Goal: Complete application form

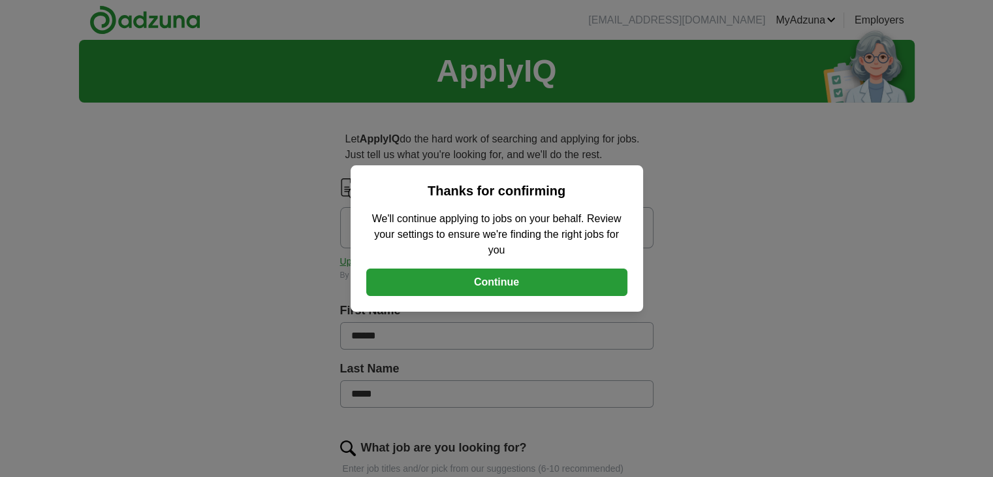
click at [434, 276] on button "Continue" at bounding box center [496, 281] width 261 height 27
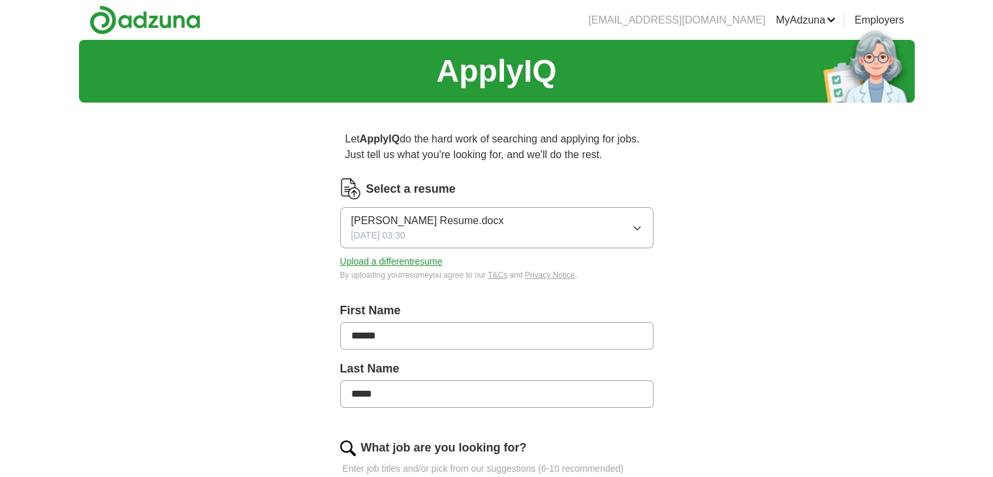
click at [402, 231] on span "[DATE] 03:30" at bounding box center [378, 236] width 54 height 14
click at [394, 221] on span "[PERSON_NAME] Resume.docx" at bounding box center [427, 221] width 153 height 16
click at [366, 266] on button "Upload a different resume" at bounding box center [391, 262] width 103 height 14
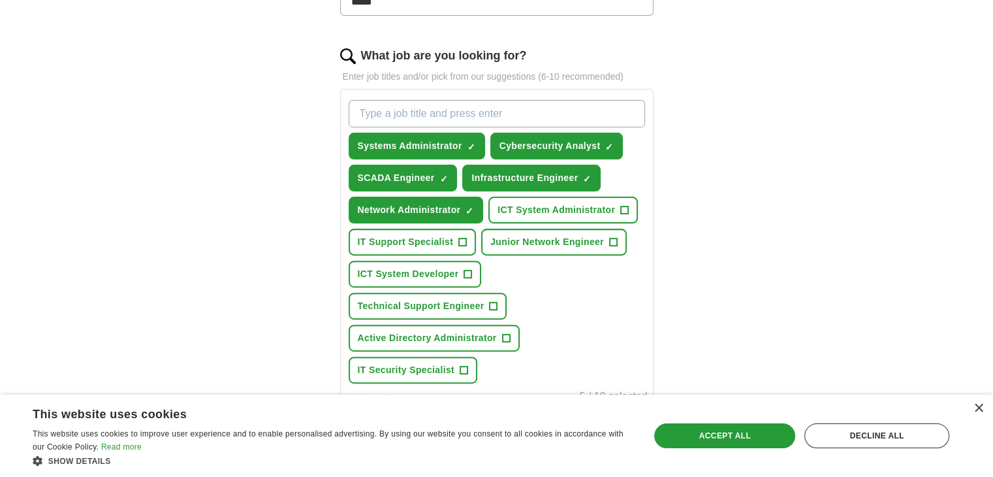
scroll to position [457, 0]
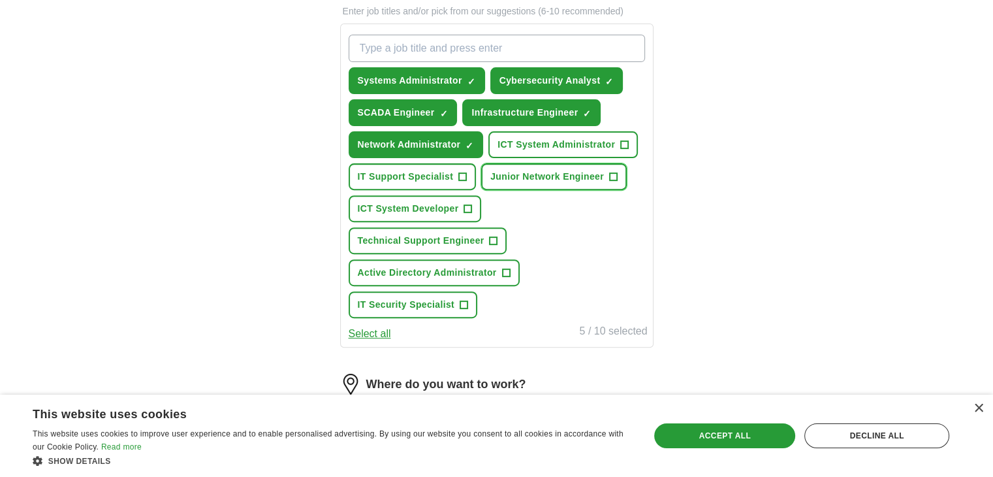
click at [602, 174] on span "Junior Network Engineer" at bounding box center [547, 177] width 114 height 14
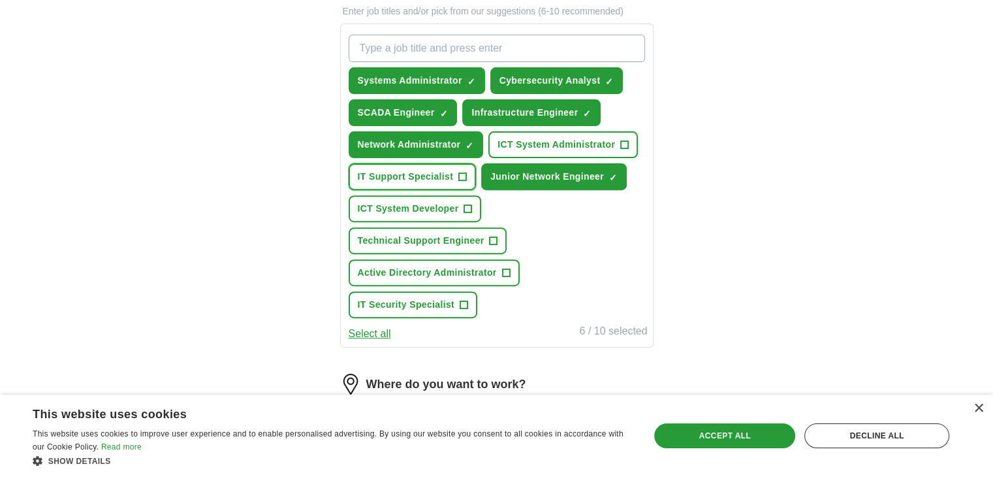
click at [421, 173] on span "IT Support Specialist" at bounding box center [406, 177] width 96 height 14
click at [408, 298] on span "IT Security Specialist" at bounding box center [406, 305] width 97 height 14
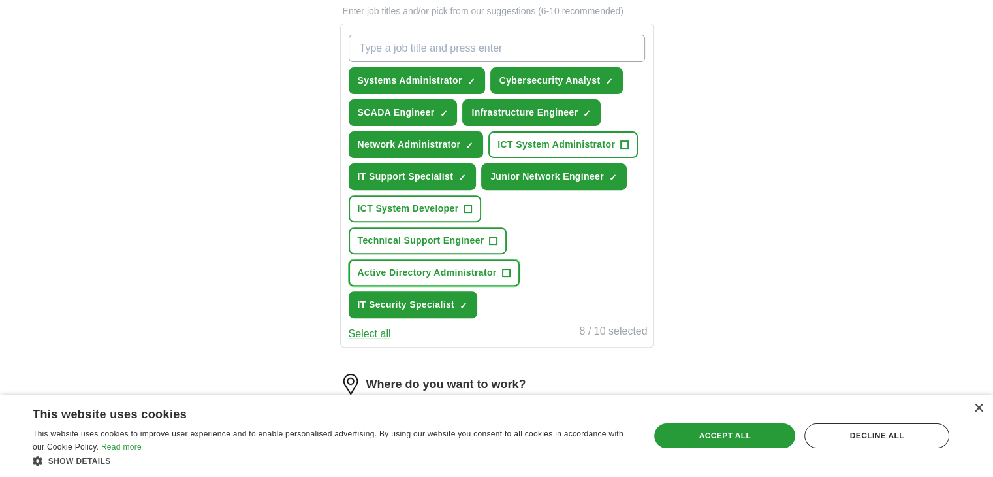
click at [415, 266] on span "Active Directory Administrator" at bounding box center [427, 273] width 139 height 14
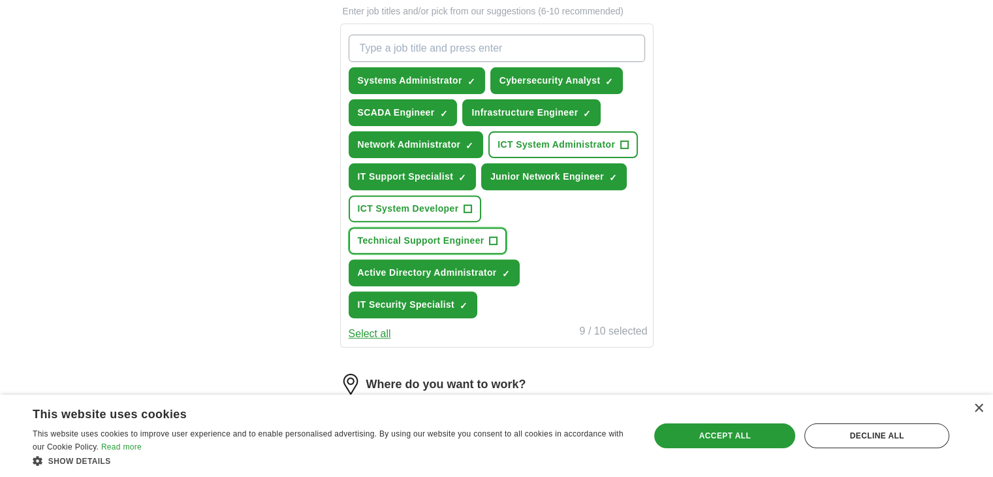
click at [485, 234] on span "Technical Support Engineer" at bounding box center [421, 241] width 127 height 14
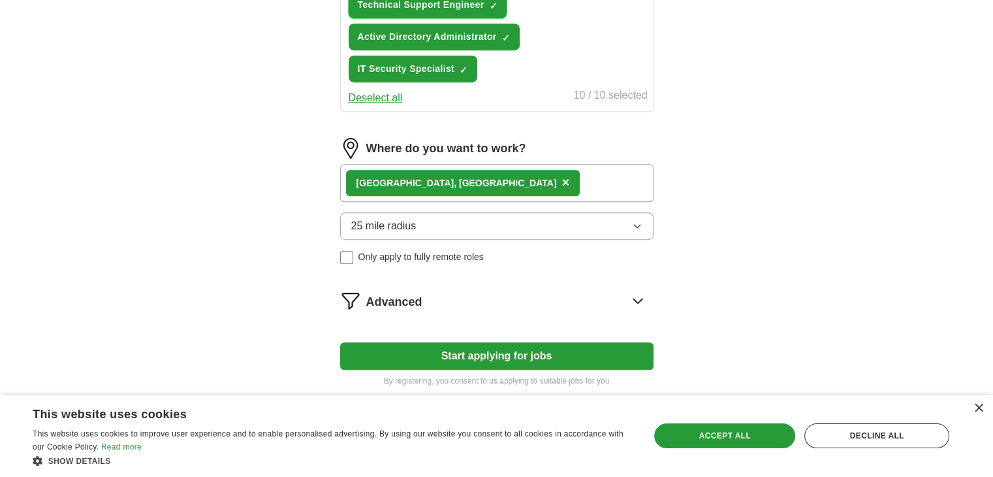
scroll to position [715, 0]
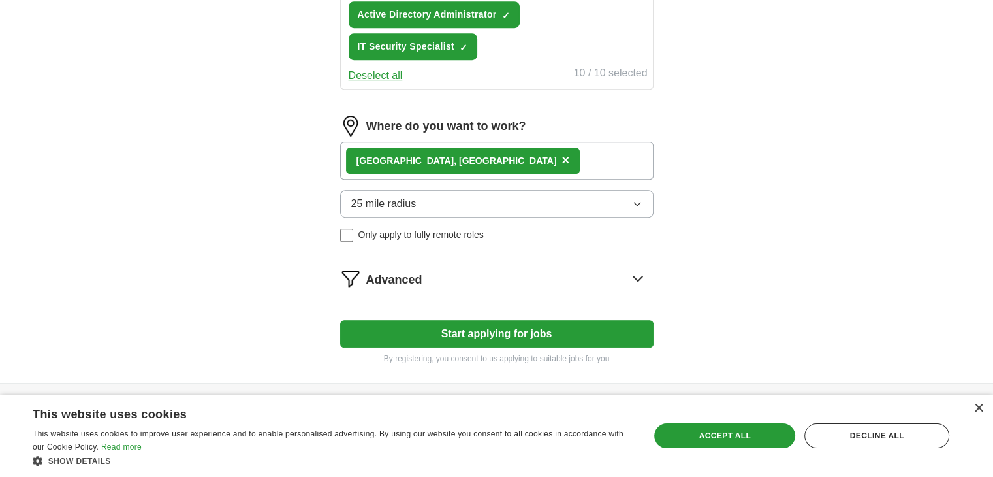
click at [385, 320] on button "Start applying for jobs" at bounding box center [496, 333] width 313 height 27
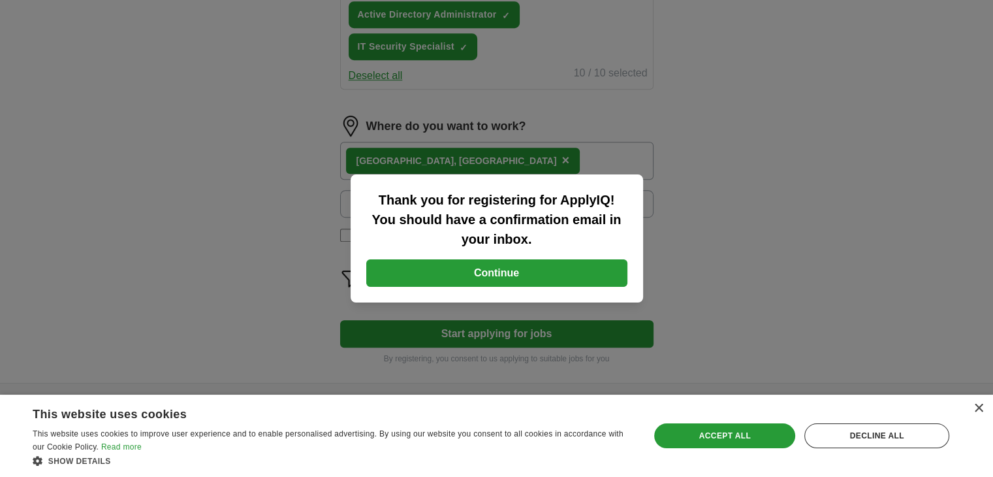
click at [415, 273] on button "Continue" at bounding box center [496, 272] width 261 height 27
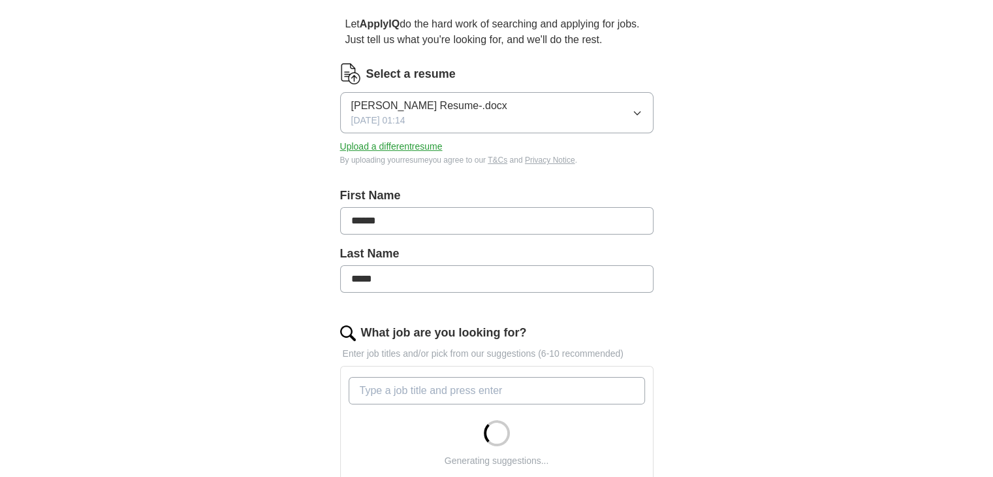
scroll to position [155, 0]
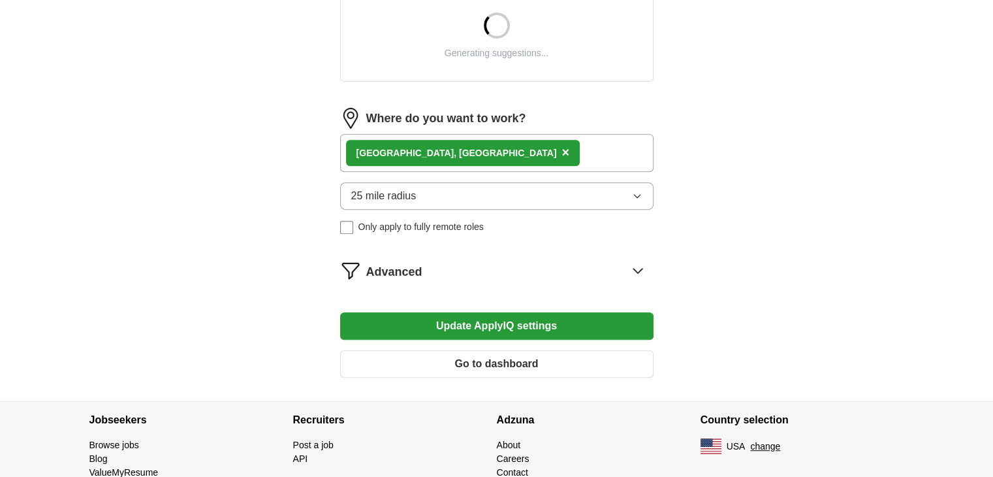
click at [494, 266] on div "Advanced" at bounding box center [509, 270] width 287 height 21
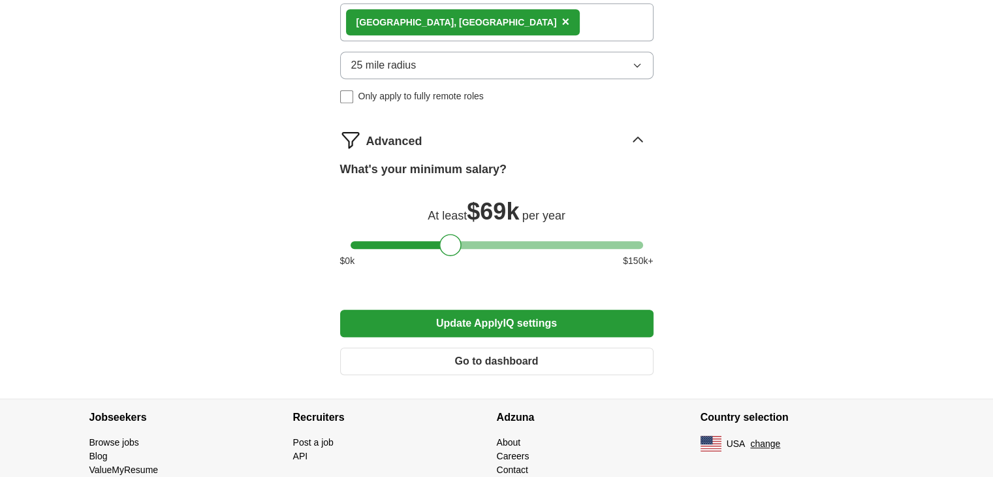
scroll to position [849, 0]
